Goal: Find specific page/section: Find specific page/section

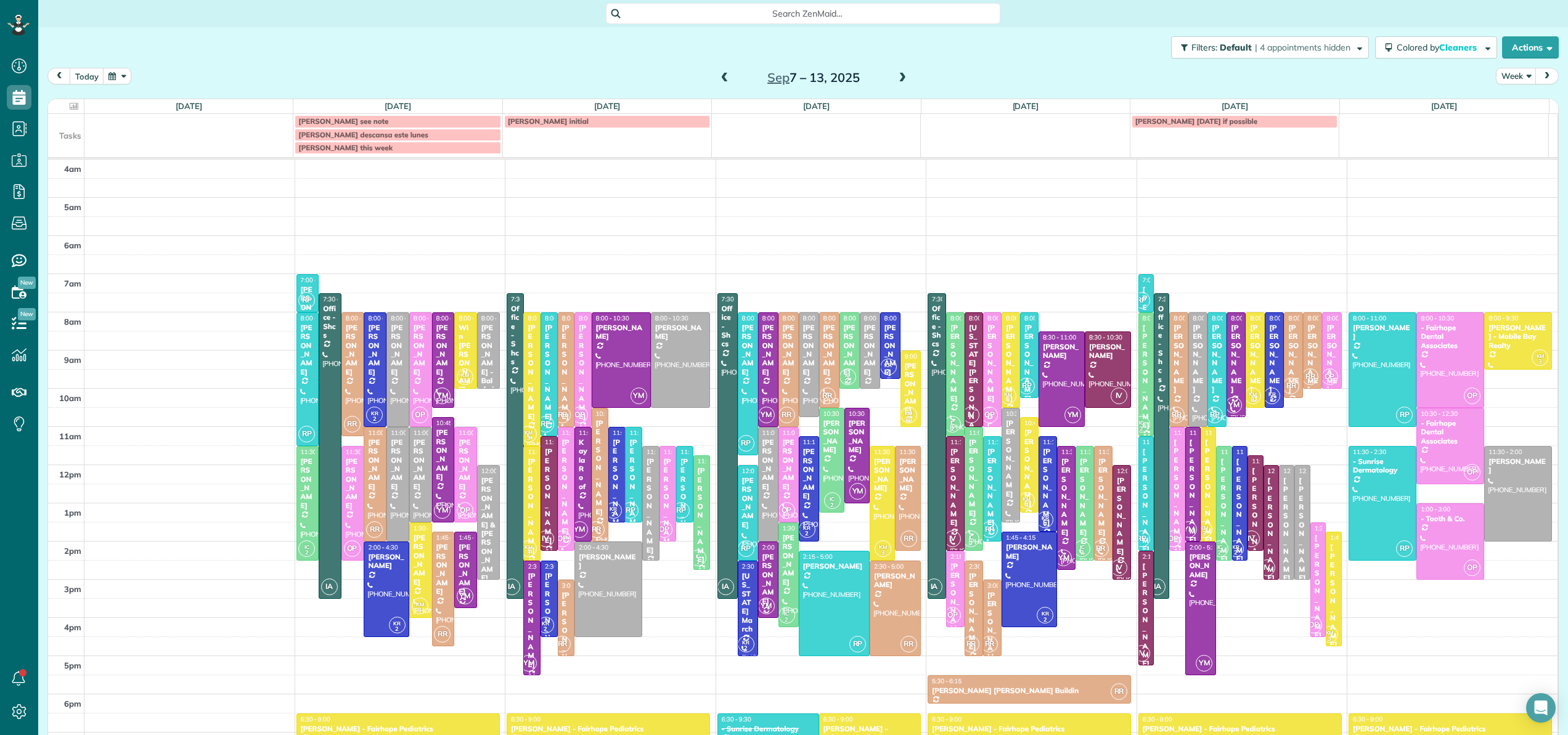
scroll to position [89, 0]
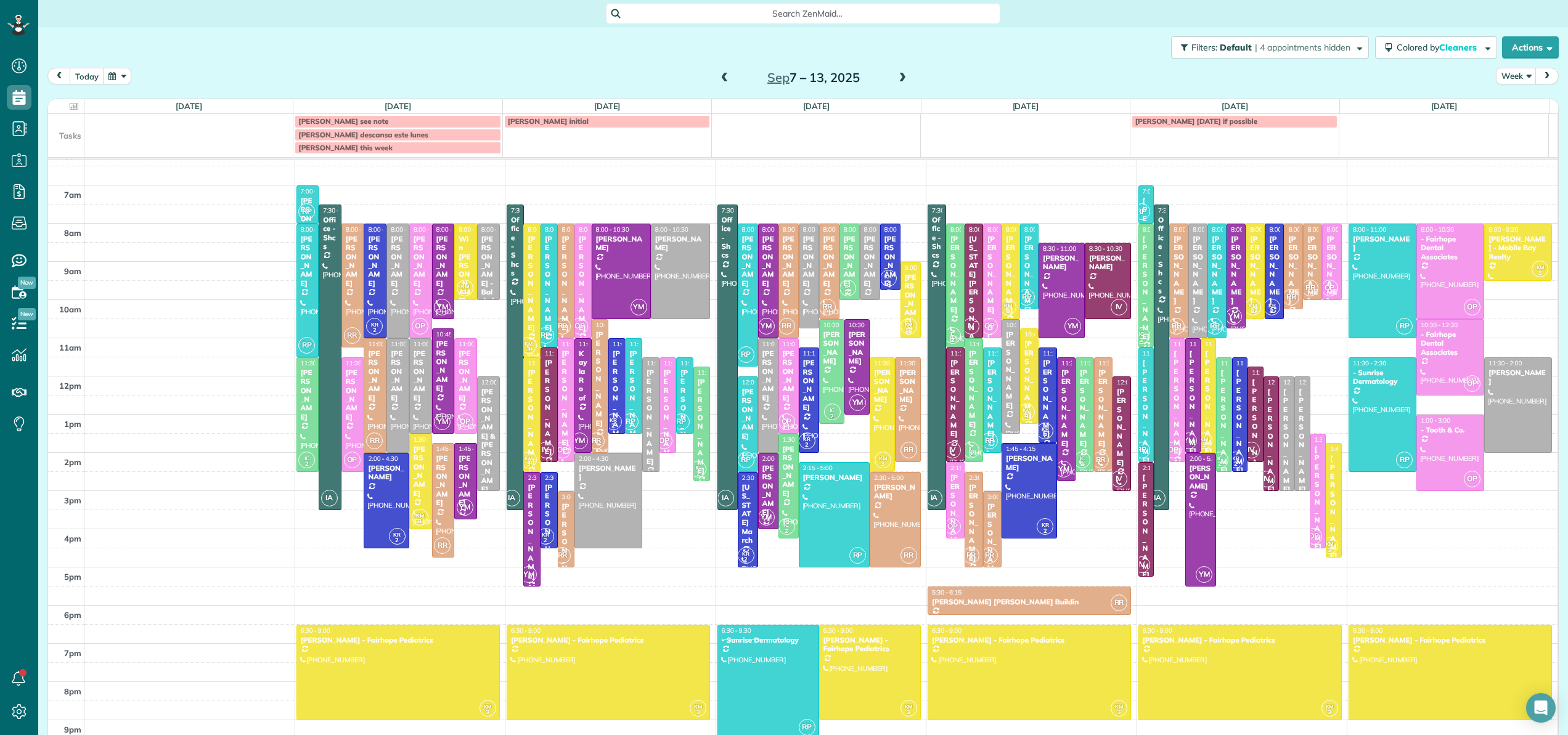
click at [722, 77] on span at bounding box center [725, 77] width 14 height 11
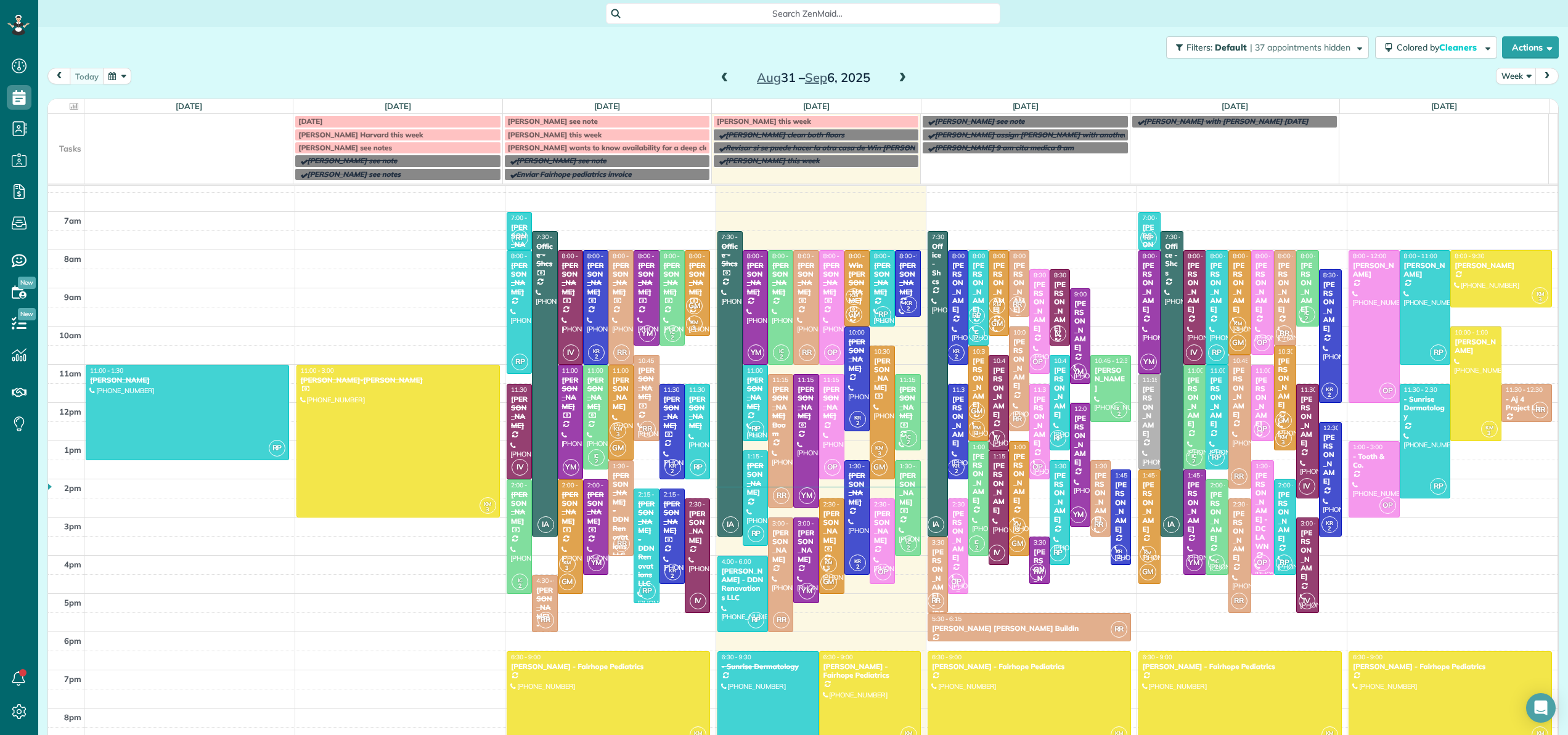
click at [951, 534] on div "[PERSON_NAME]" at bounding box center [957, 536] width 13 height 53
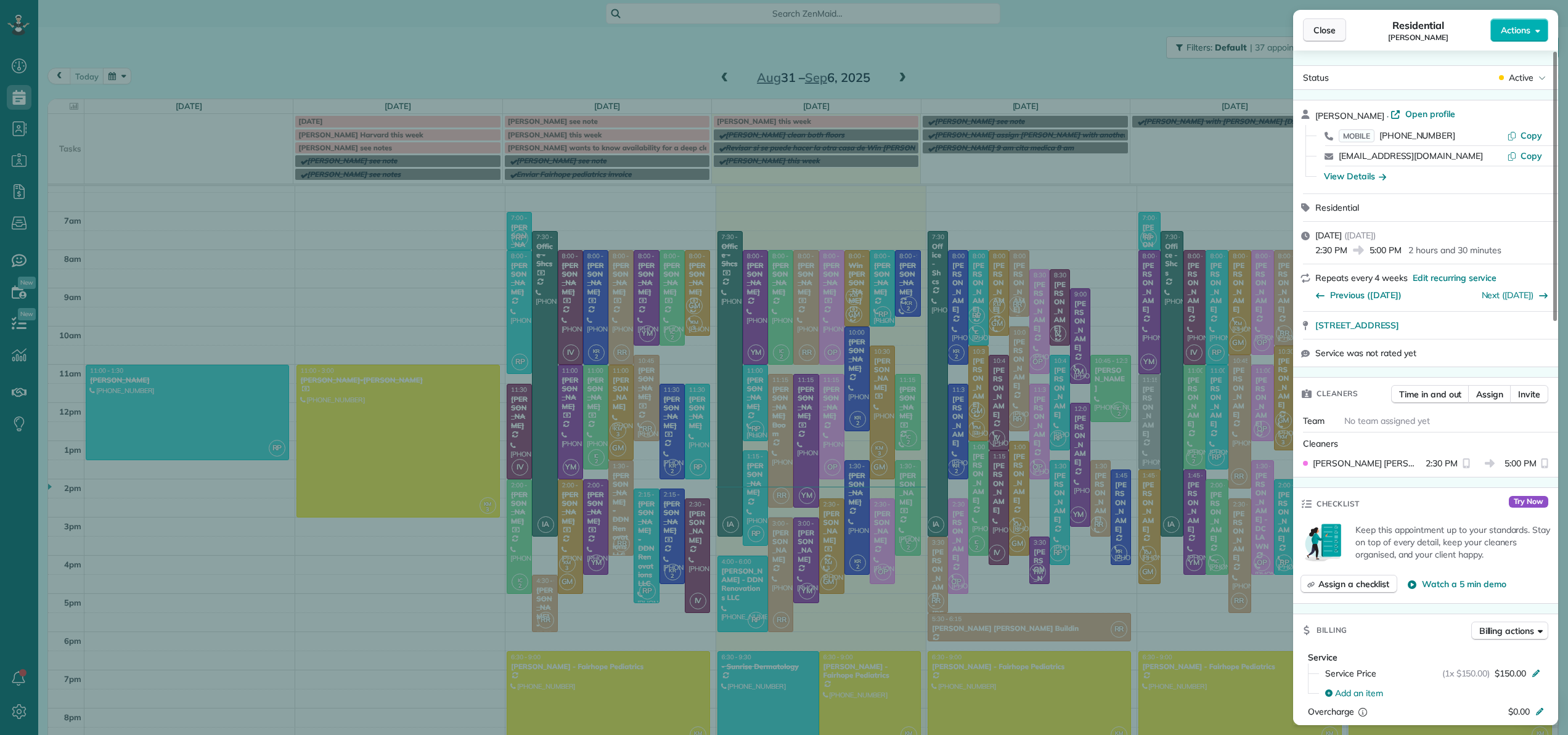
click at [1318, 31] on span "Close" at bounding box center [1324, 30] width 22 height 12
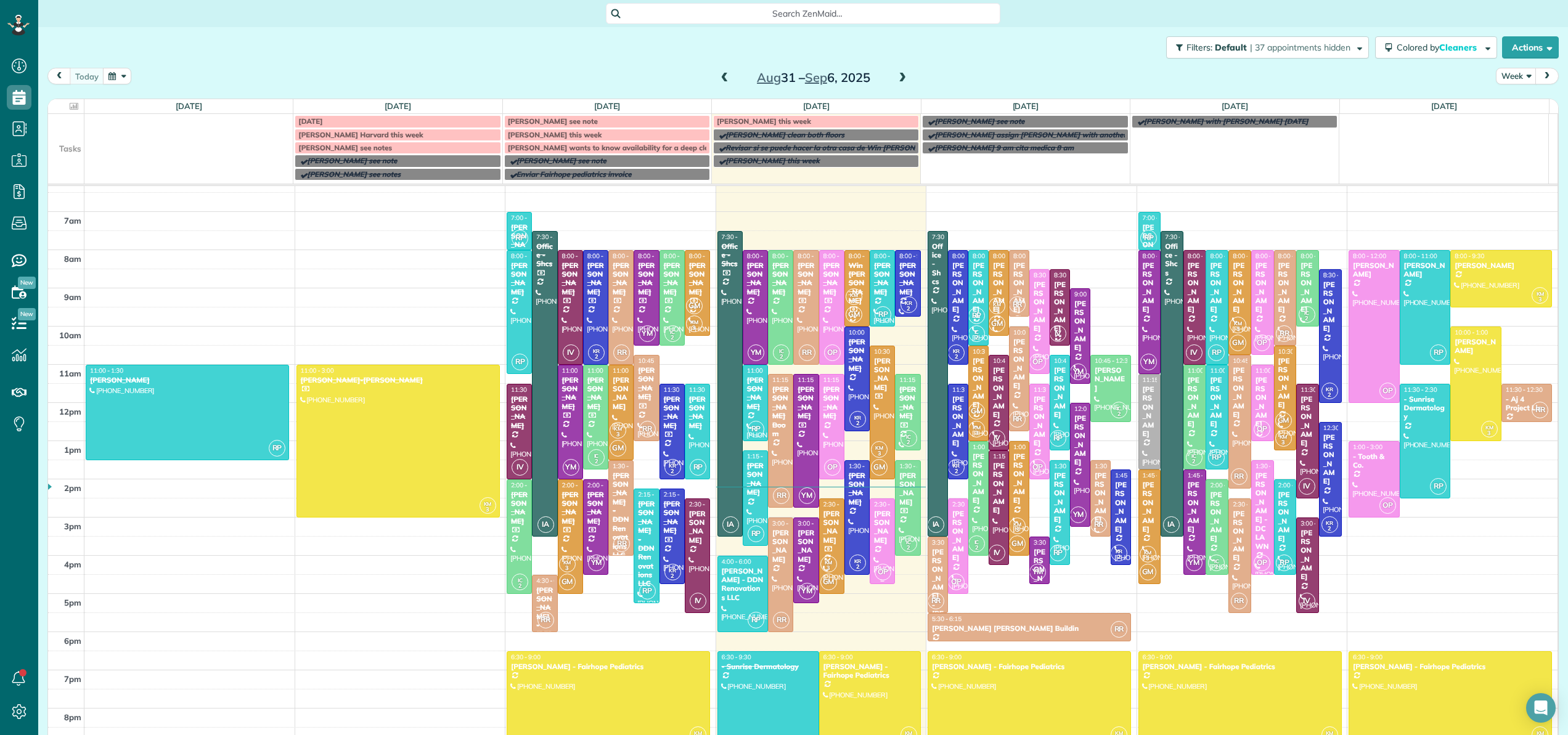
click at [870, 548] on div at bounding box center [882, 541] width 24 height 85
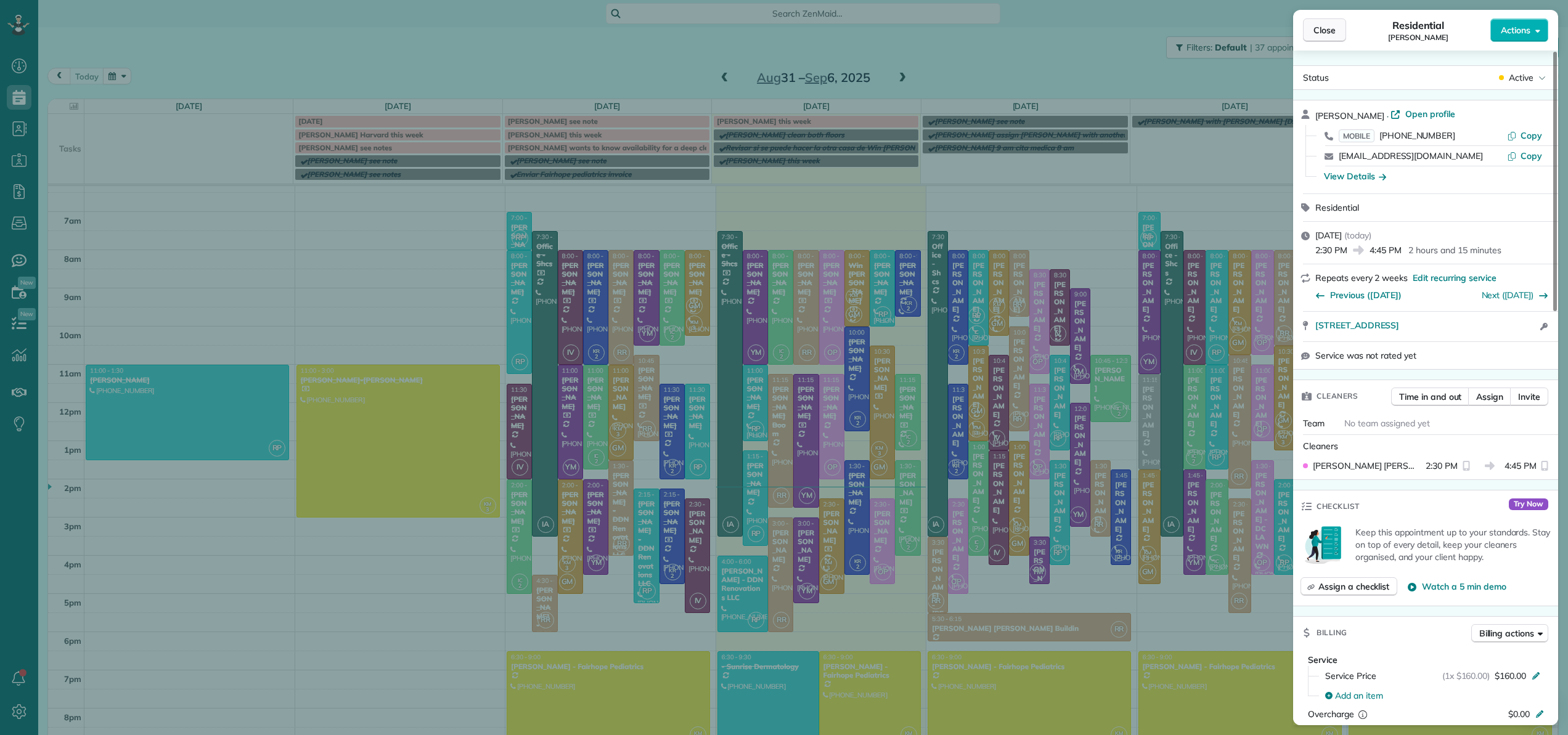
click at [1334, 29] on span "Close" at bounding box center [1324, 30] width 22 height 12
